Goal: Information Seeking & Learning: Learn about a topic

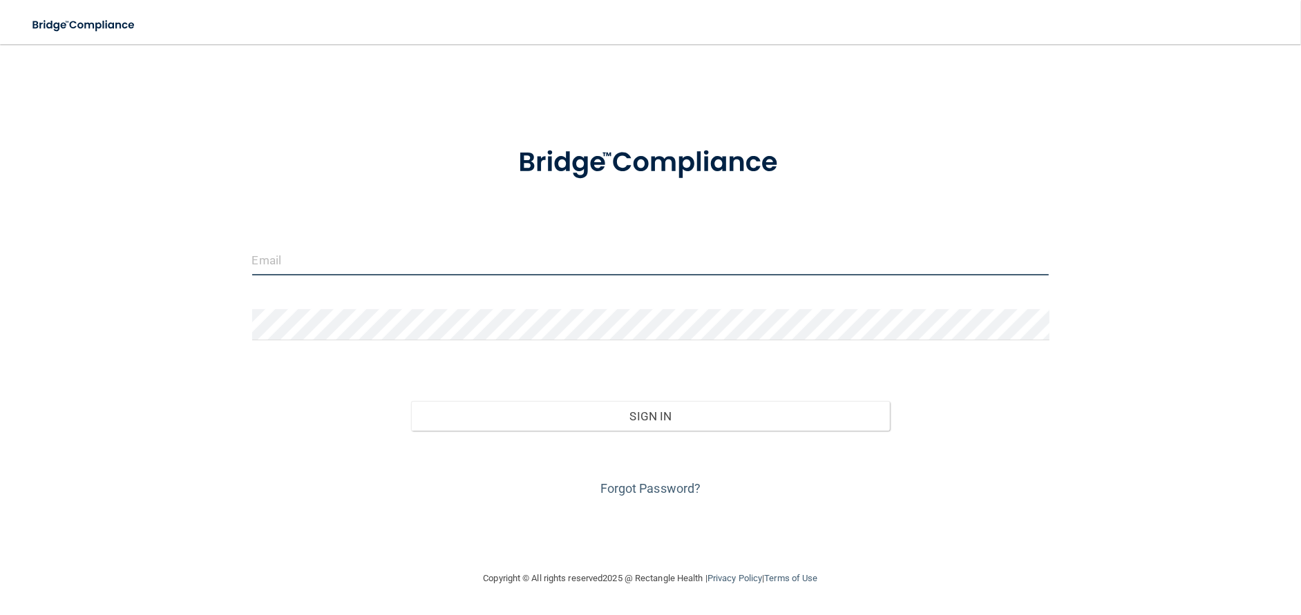
click at [287, 262] on input "email" at bounding box center [650, 260] width 797 height 31
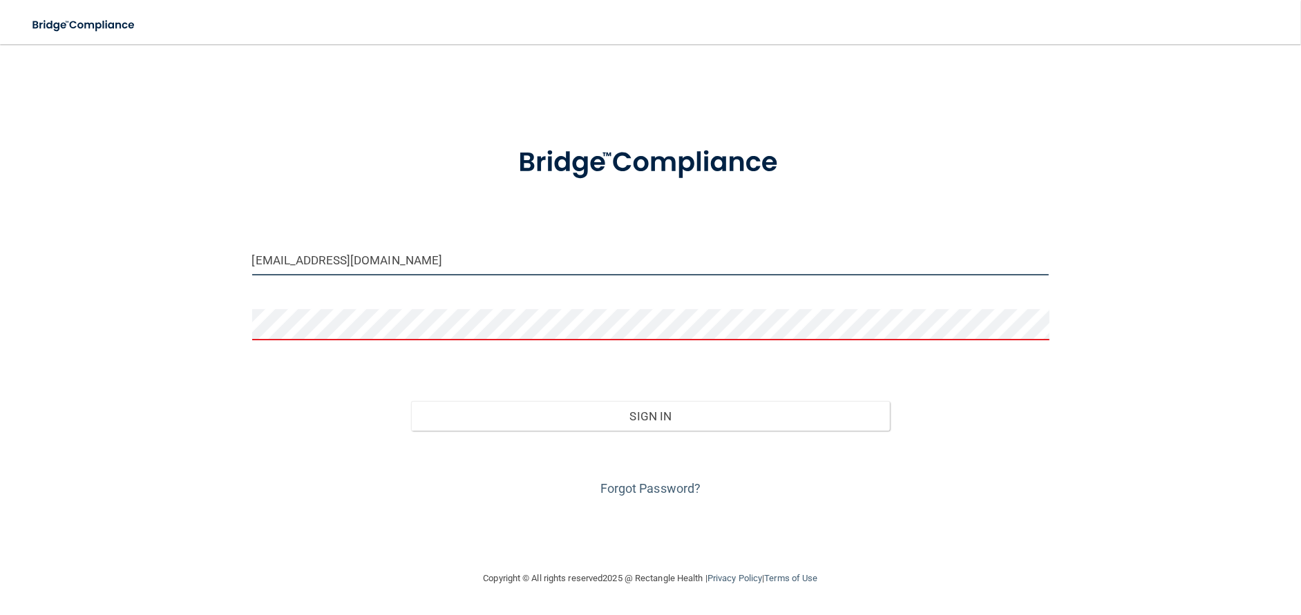
drag, startPoint x: 392, startPoint y: 259, endPoint x: 222, endPoint y: 258, distance: 170.6
click at [222, 258] on div "[EMAIL_ADDRESS][DOMAIN_NAME] Invalid email/password. You don't have permission …" at bounding box center [650, 307] width 1245 height 499
type input "[EMAIL_ADDRESS][DOMAIN_NAME]"
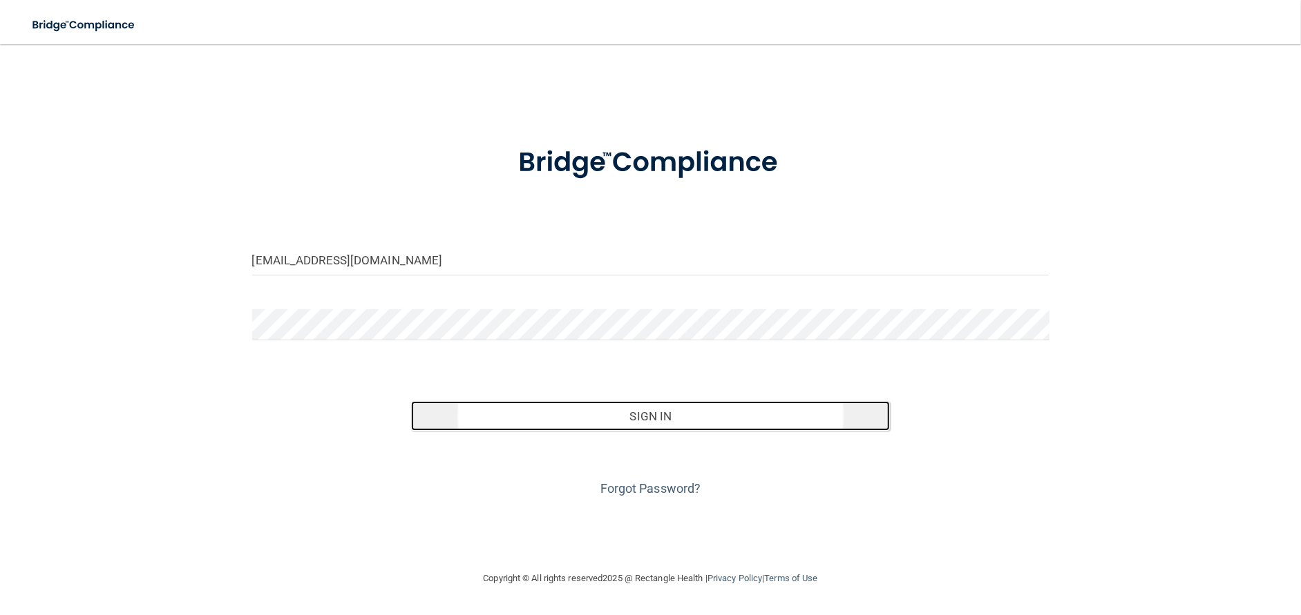
click at [668, 421] on button "Sign In" at bounding box center [650, 416] width 478 height 30
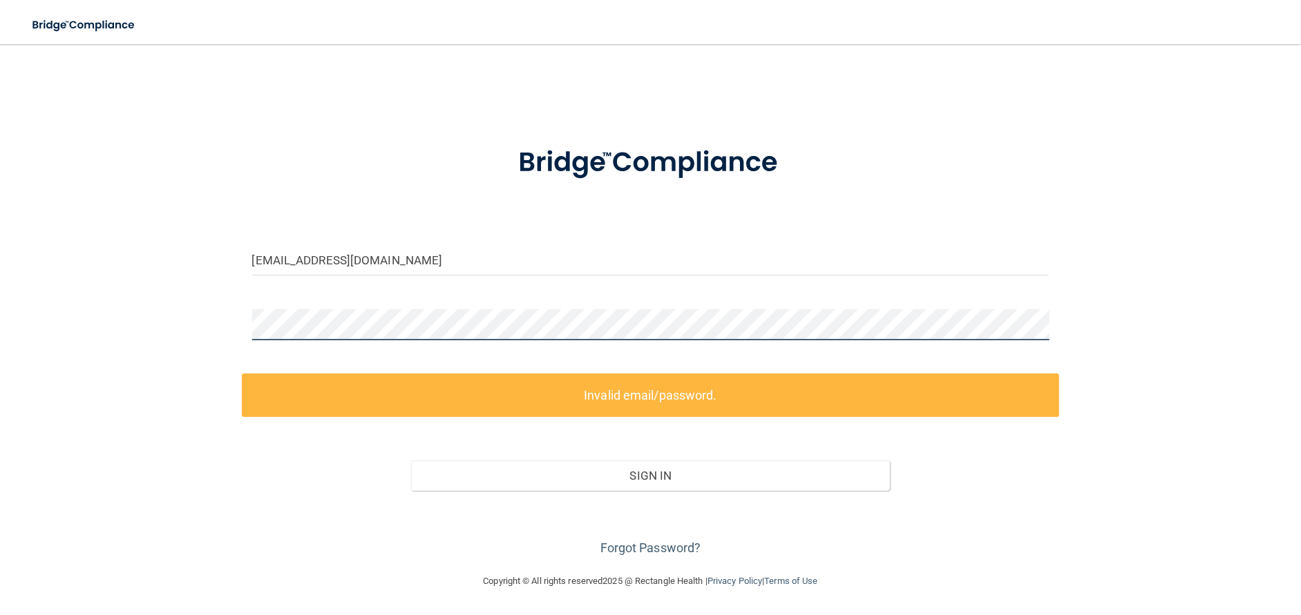
click at [166, 320] on div "[EMAIL_ADDRESS][DOMAIN_NAME] Invalid email/password. You don't have permission …" at bounding box center [650, 308] width 1245 height 501
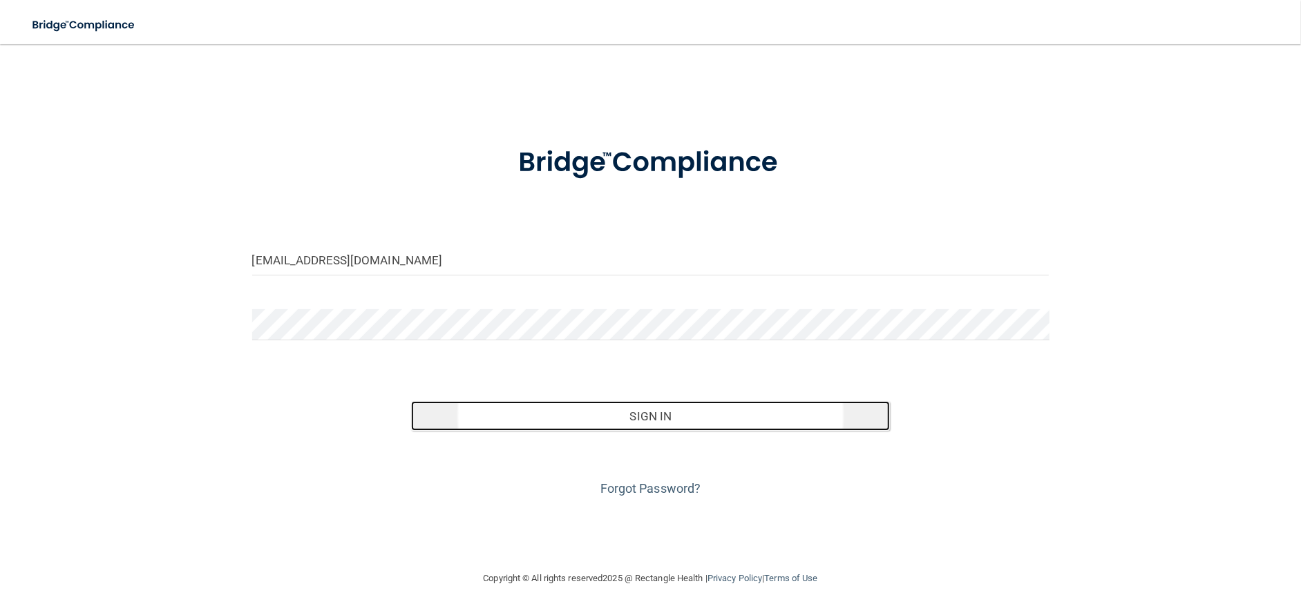
click at [649, 412] on button "Sign In" at bounding box center [650, 416] width 478 height 30
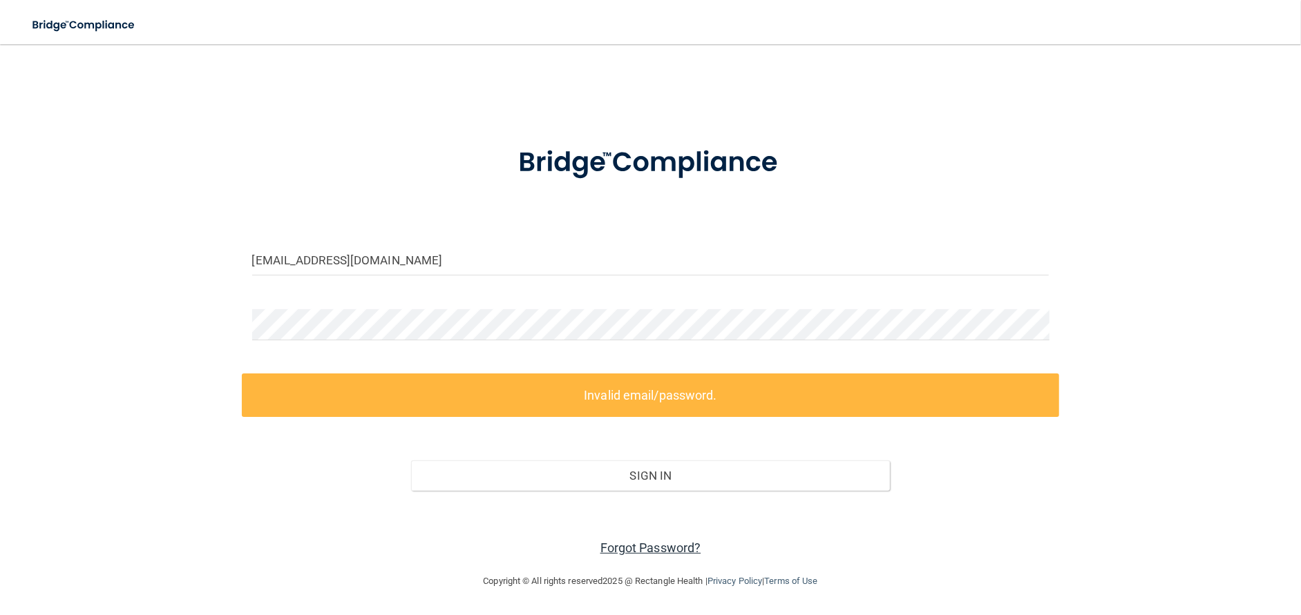
click at [627, 549] on link "Forgot Password?" at bounding box center [650, 548] width 101 height 15
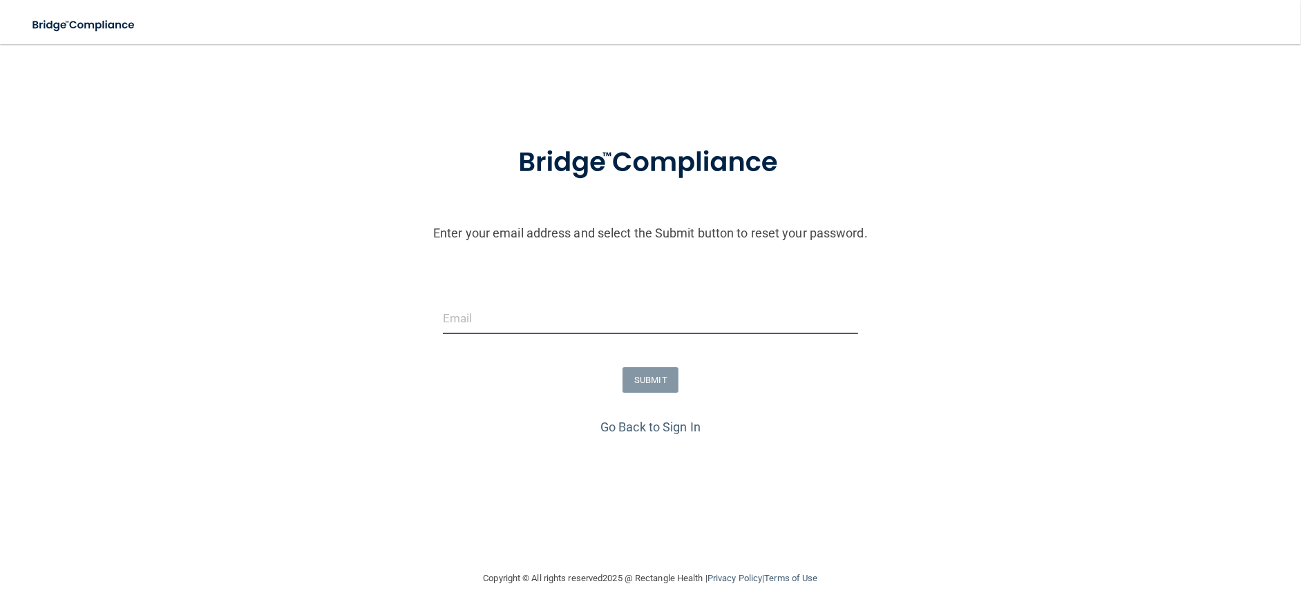
click at [464, 317] on input "email" at bounding box center [650, 318] width 415 height 31
click at [850, 418] on div "Go Back to Sign In" at bounding box center [651, 427] width 1308 height 23
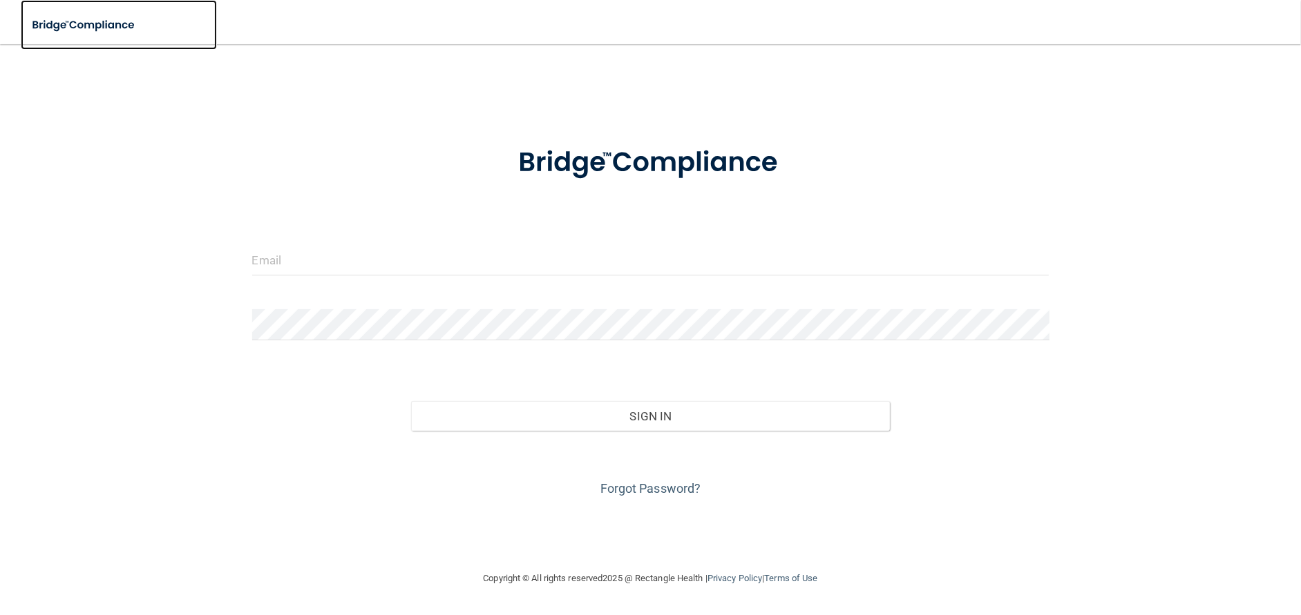
click at [96, 12] on img at bounding box center [84, 25] width 127 height 28
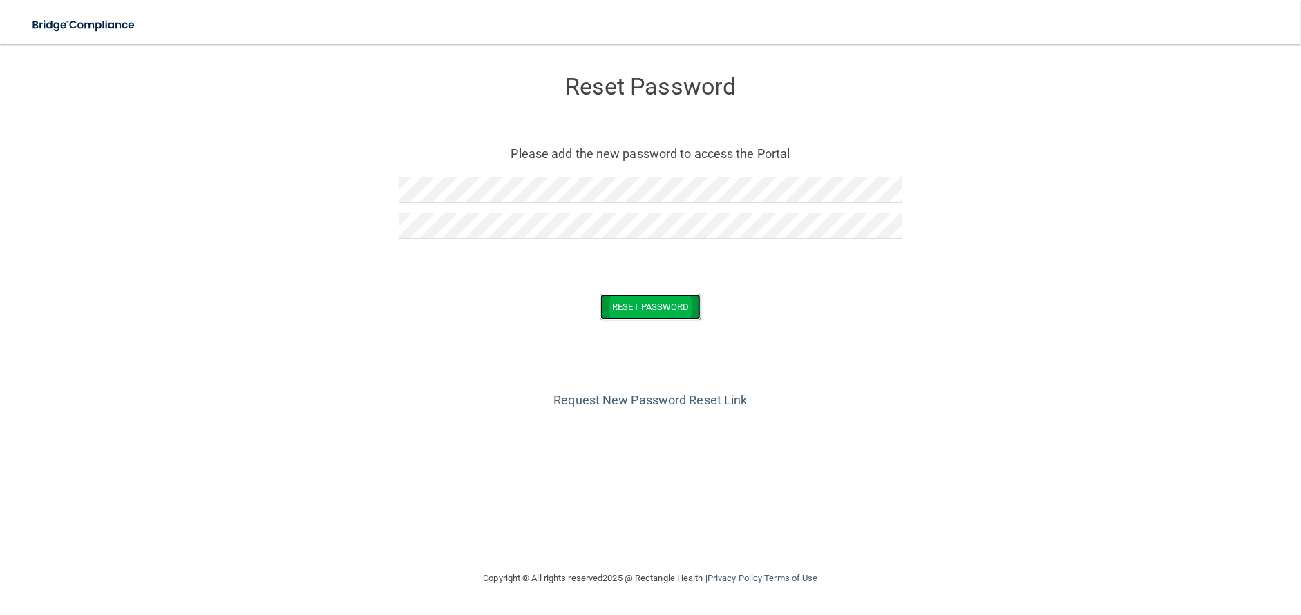
click at [643, 309] on button "Reset Password" at bounding box center [649, 307] width 99 height 26
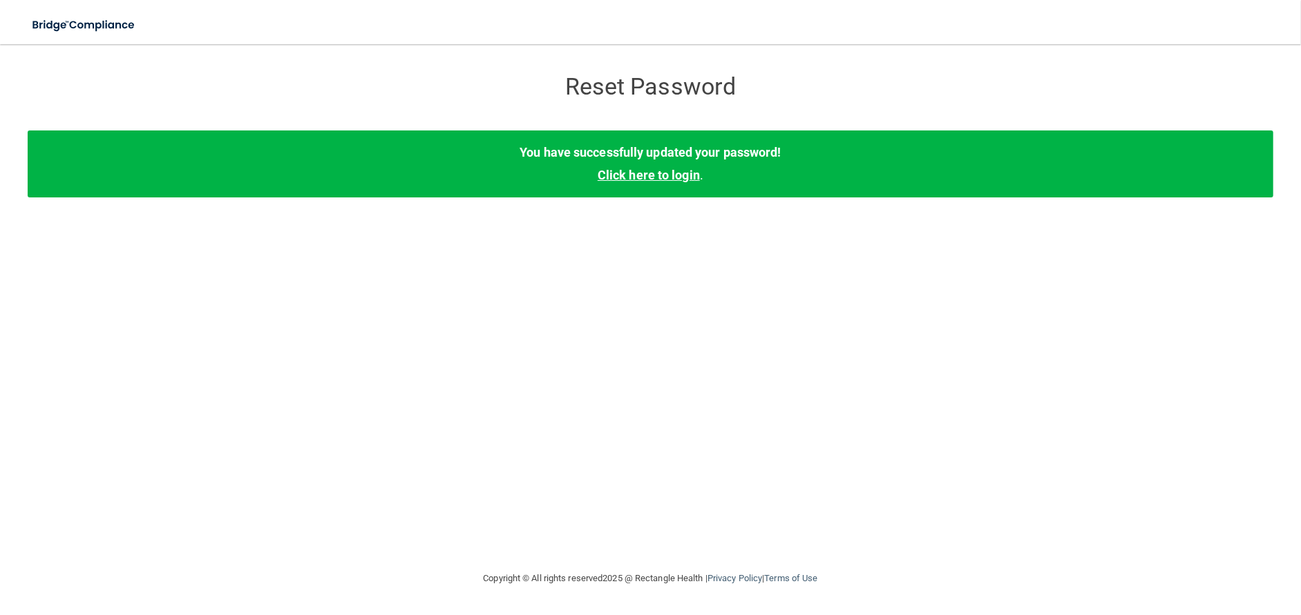
click at [656, 177] on link "Click here to login" at bounding box center [648, 175] width 102 height 15
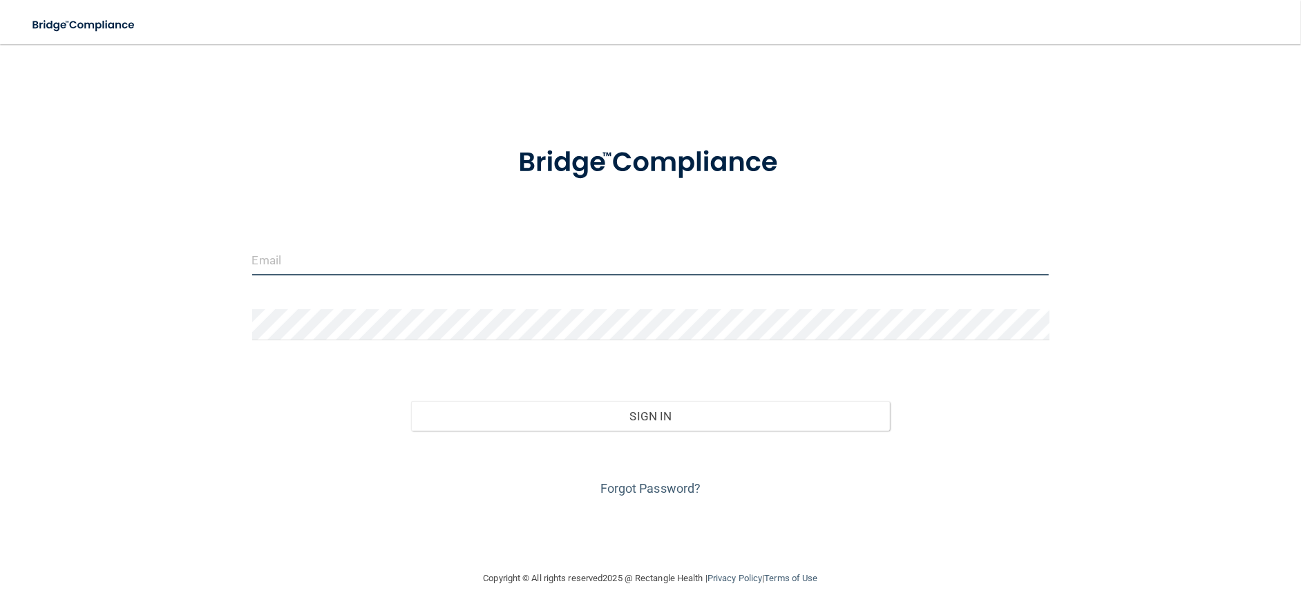
click at [317, 258] on input "email" at bounding box center [650, 260] width 797 height 31
type input "[EMAIL_ADDRESS][DOMAIN_NAME]"
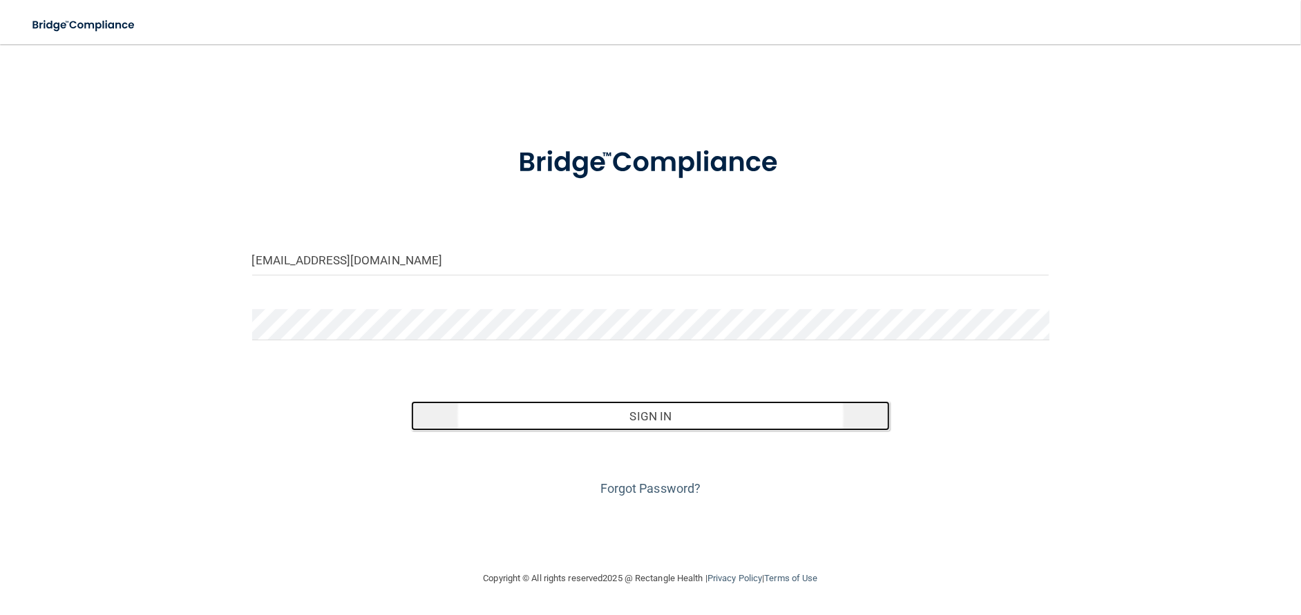
click at [651, 416] on button "Sign In" at bounding box center [650, 416] width 478 height 30
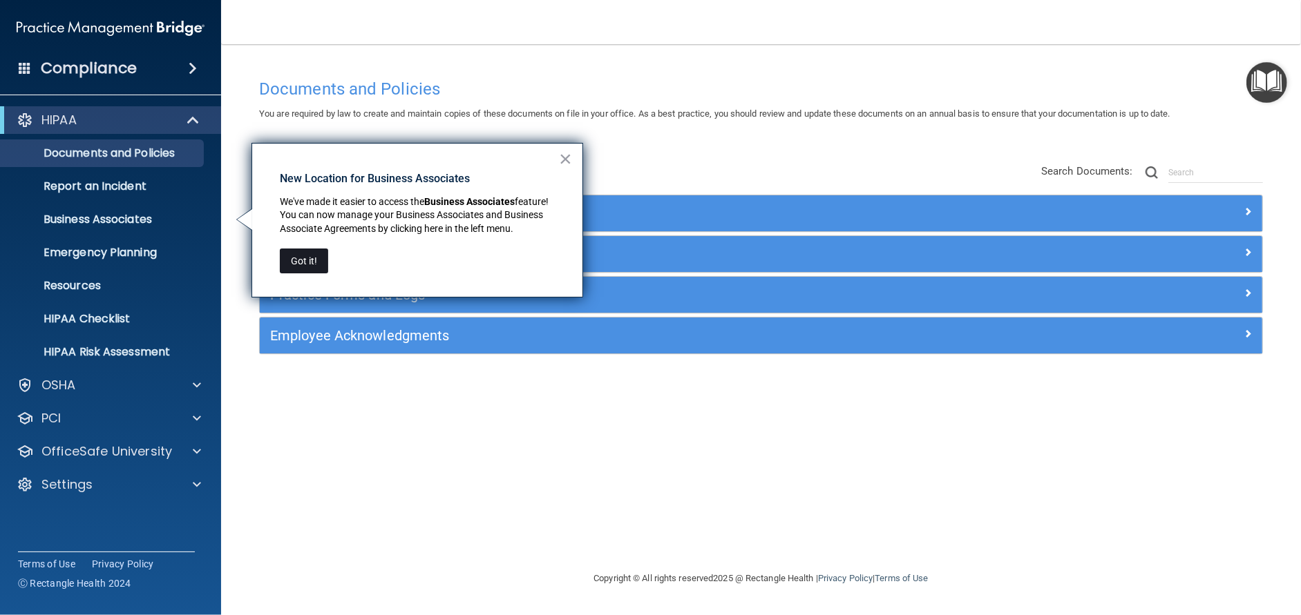
click at [311, 260] on button "Got it!" at bounding box center [304, 261] width 48 height 25
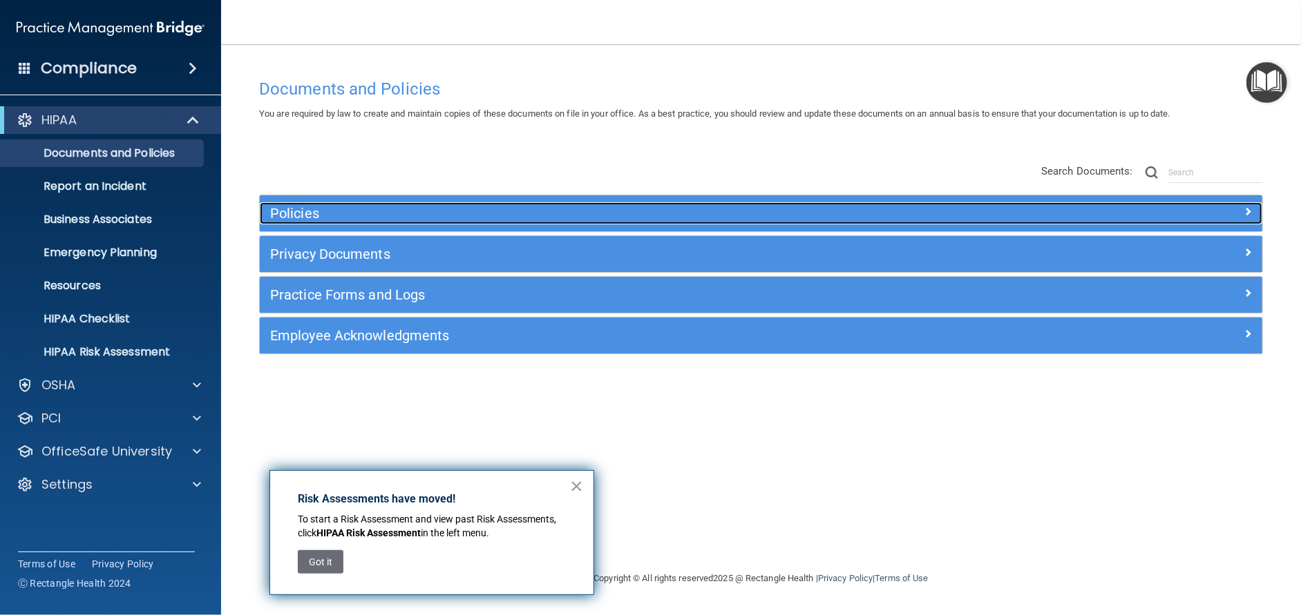
click at [318, 213] on h5 "Policies" at bounding box center [635, 213] width 731 height 15
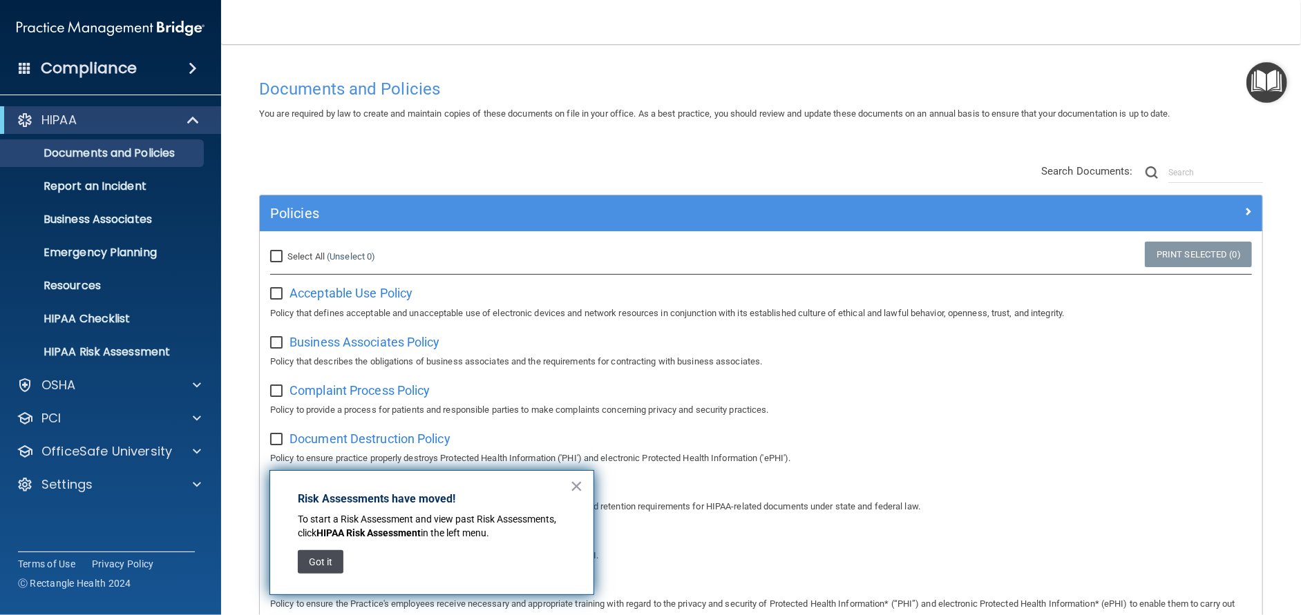
click at [316, 564] on button "Got it" at bounding box center [321, 561] width 46 height 23
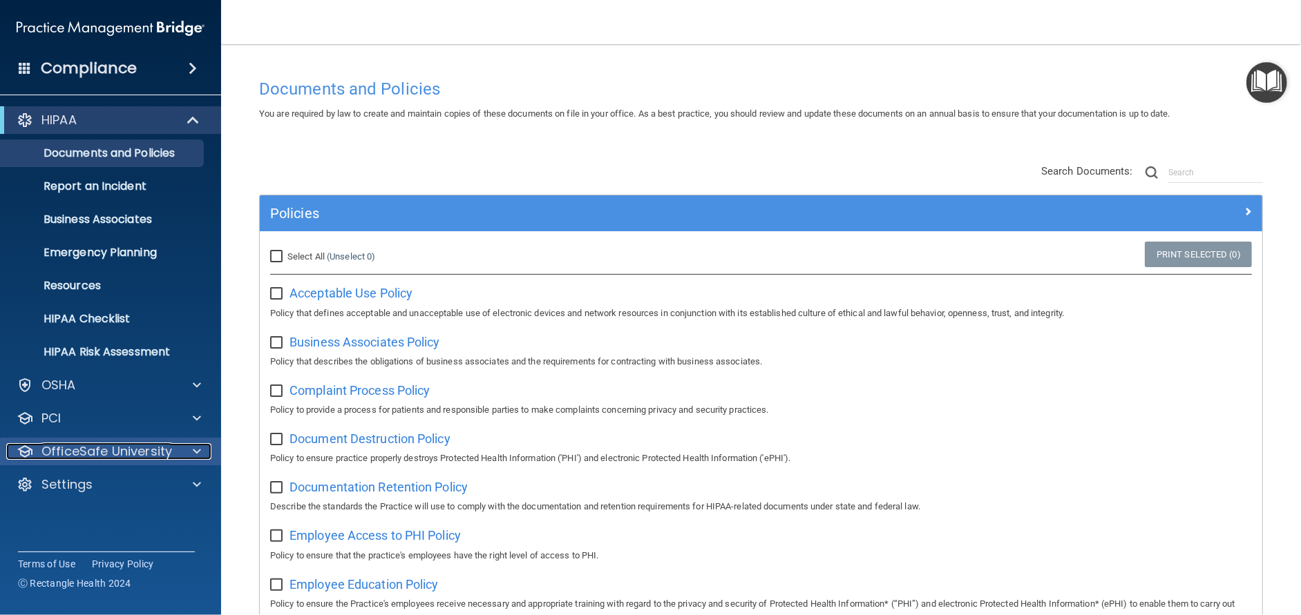
click at [101, 448] on p "OfficeSafe University" at bounding box center [106, 451] width 131 height 17
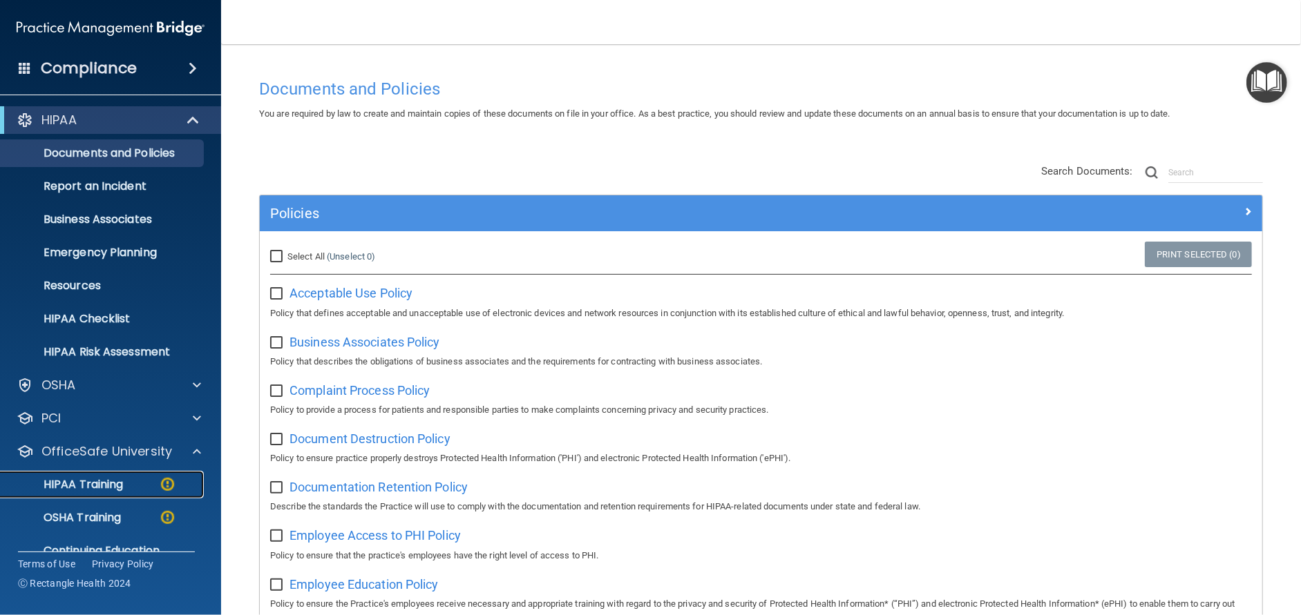
click at [99, 479] on p "HIPAA Training" at bounding box center [66, 485] width 114 height 14
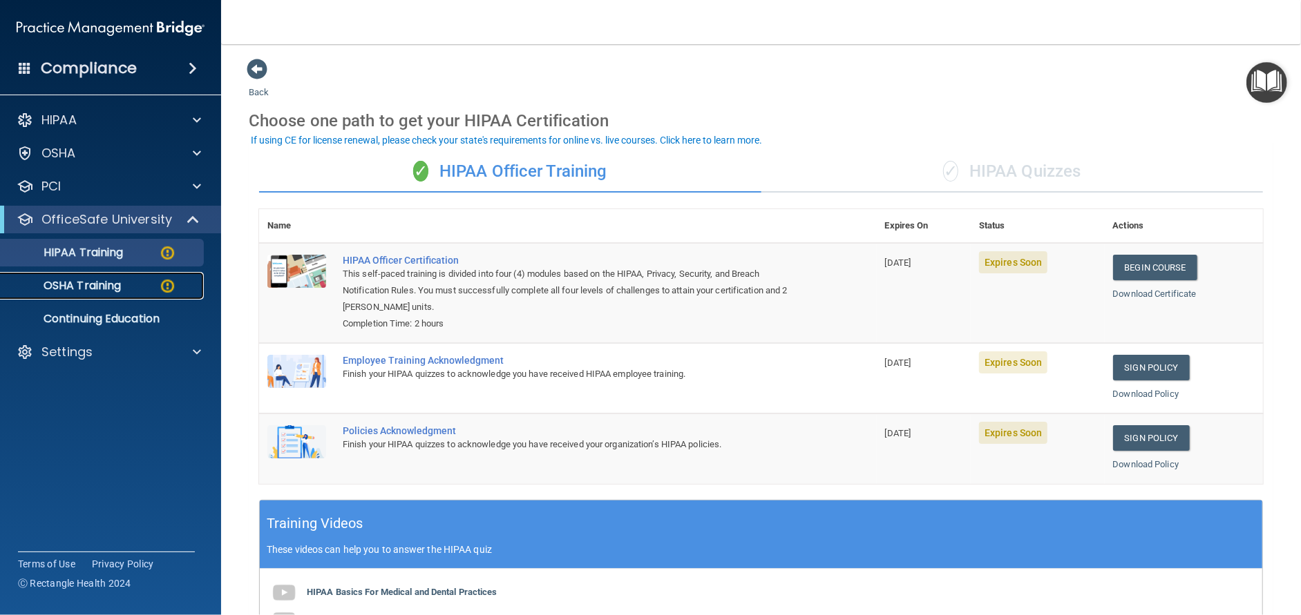
click at [116, 284] on p "OSHA Training" at bounding box center [65, 286] width 112 height 14
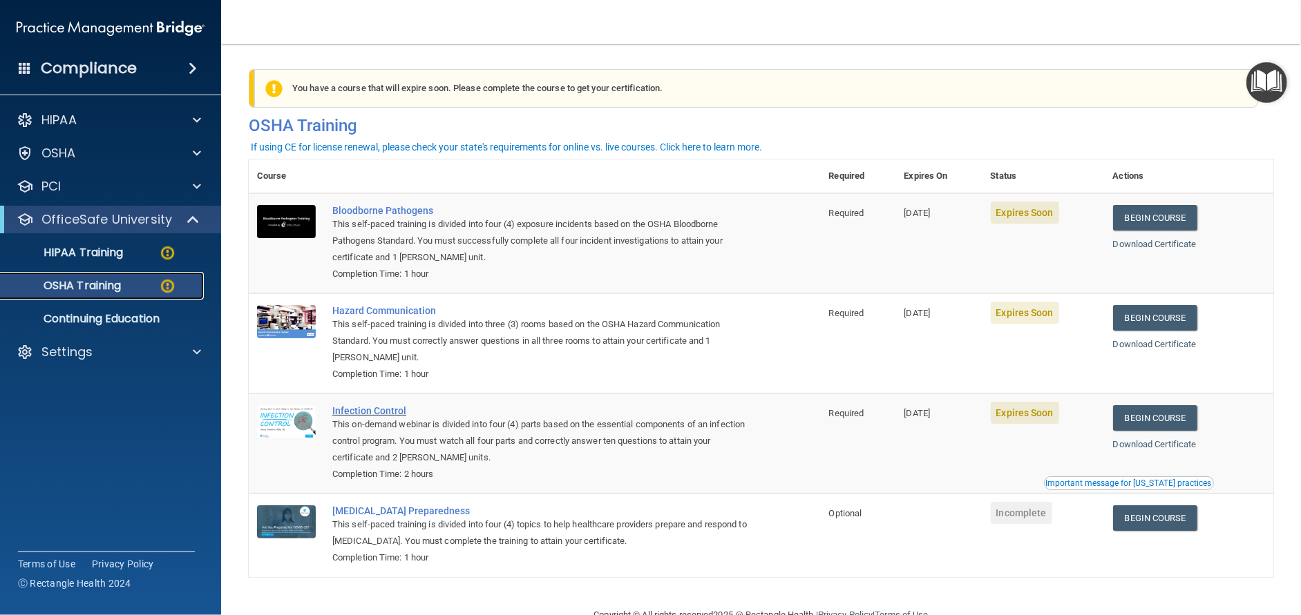
scroll to position [37, 0]
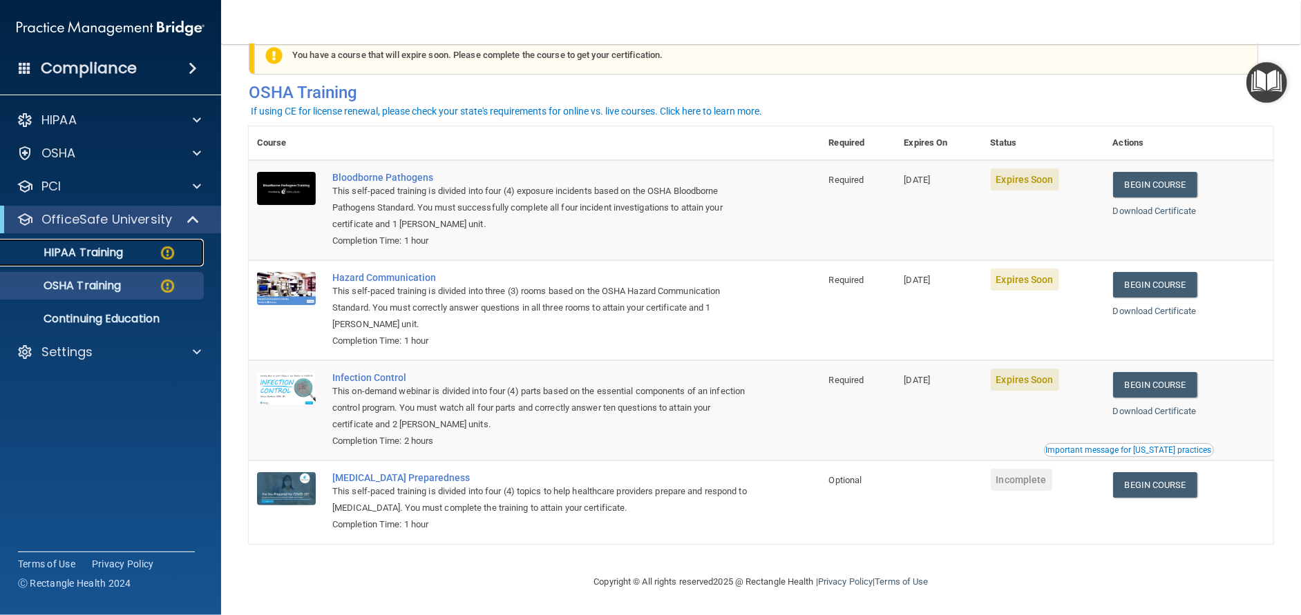
click at [152, 252] on div "HIPAA Training" at bounding box center [103, 253] width 189 height 14
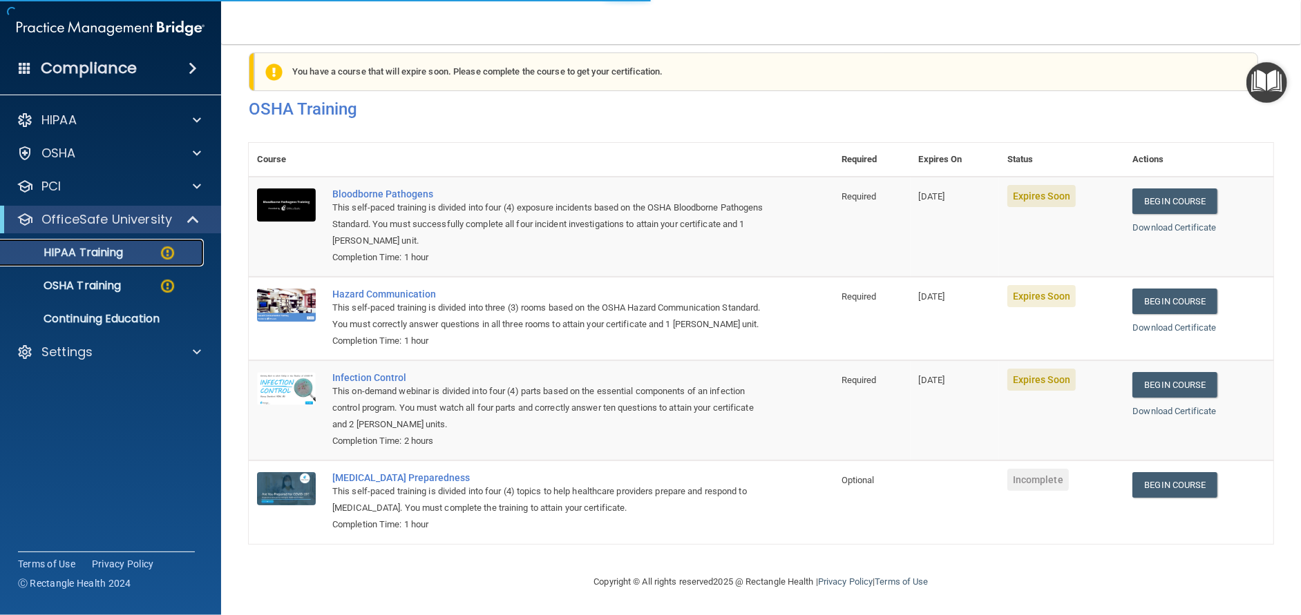
scroll to position [312, 0]
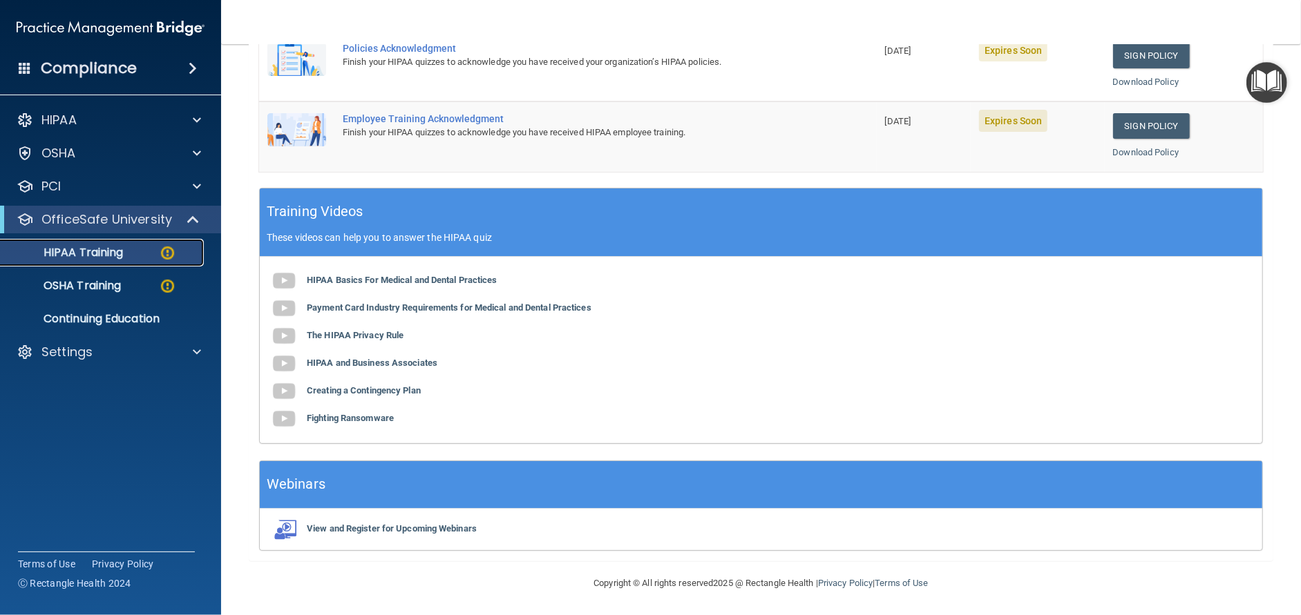
click at [142, 247] on div "HIPAA Training" at bounding box center [103, 253] width 189 height 14
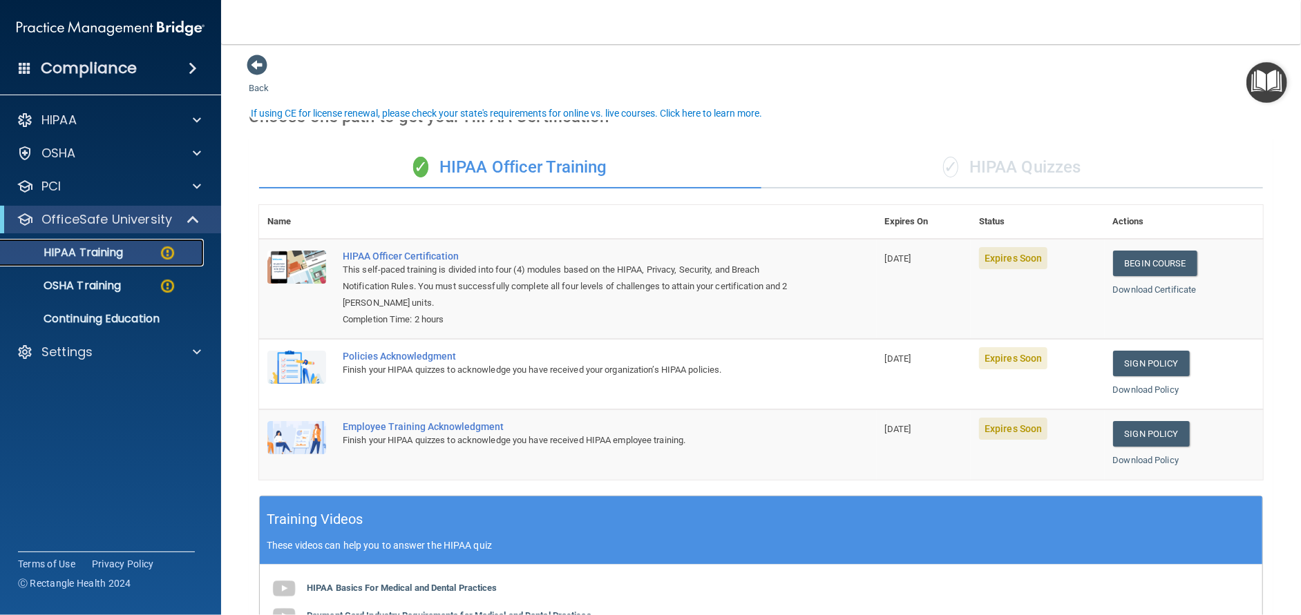
scroll to position [0, 0]
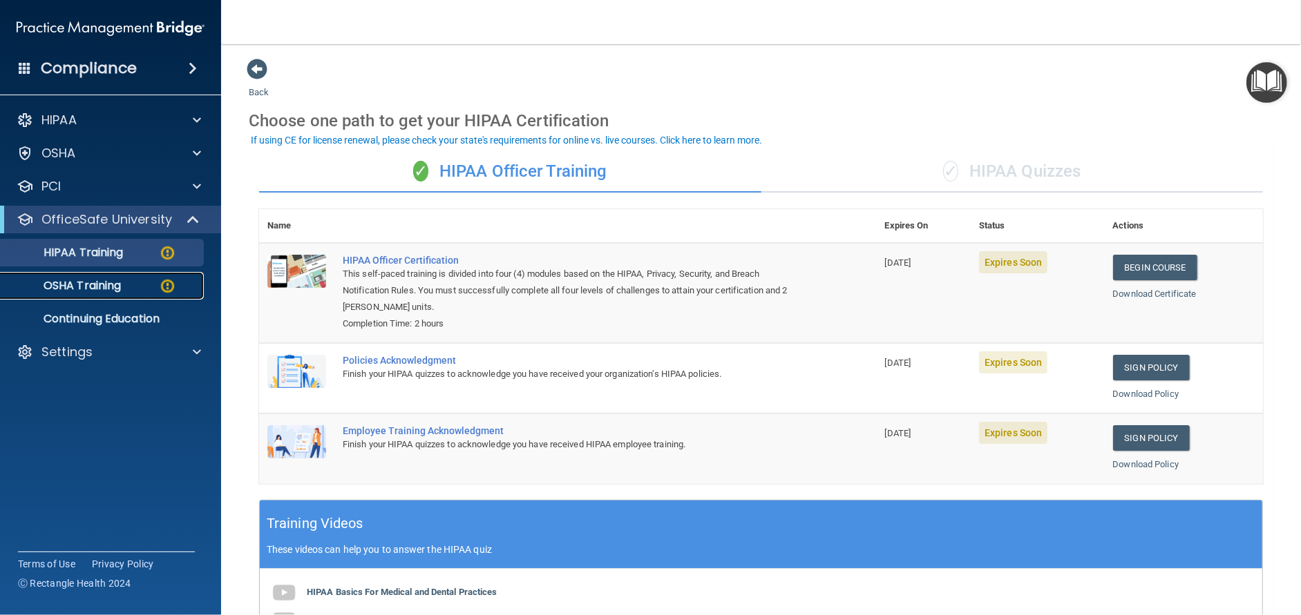
click at [83, 282] on p "OSHA Training" at bounding box center [65, 286] width 112 height 14
